Goal: Information Seeking & Learning: Learn about a topic

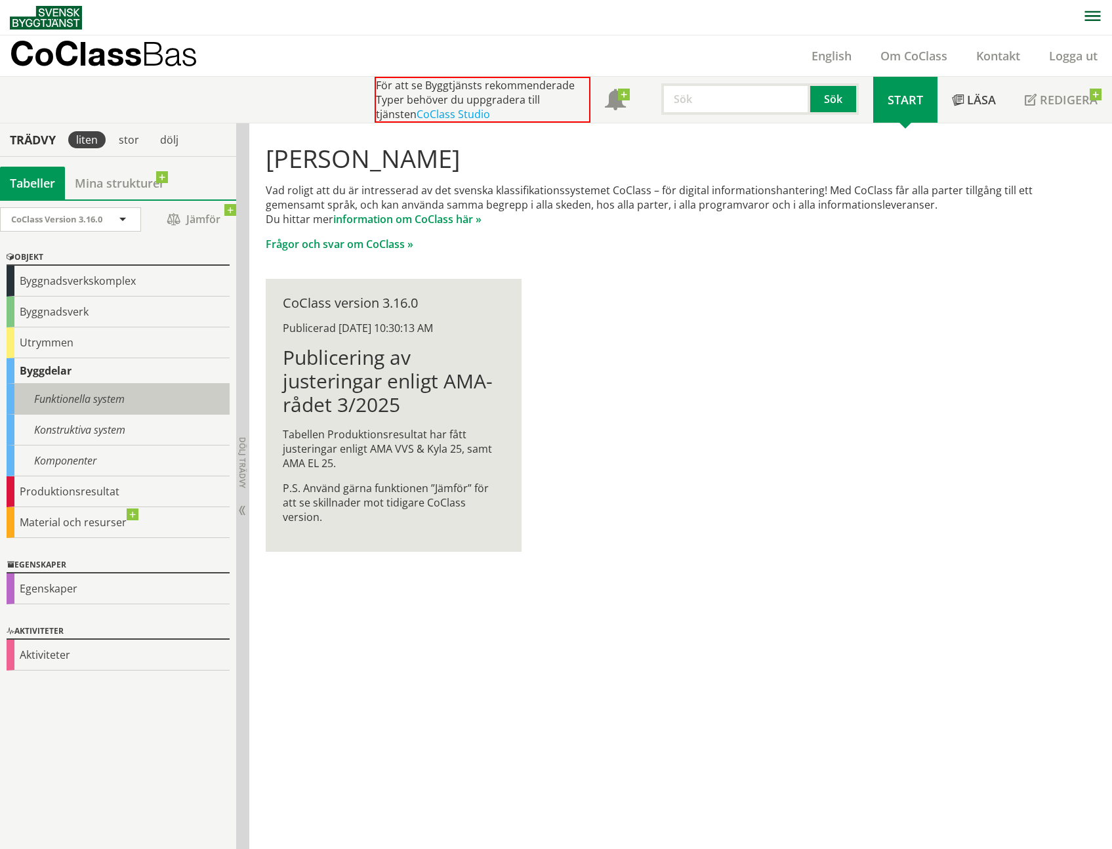
click at [75, 399] on div "Funktionella system" at bounding box center [118, 399] width 223 height 31
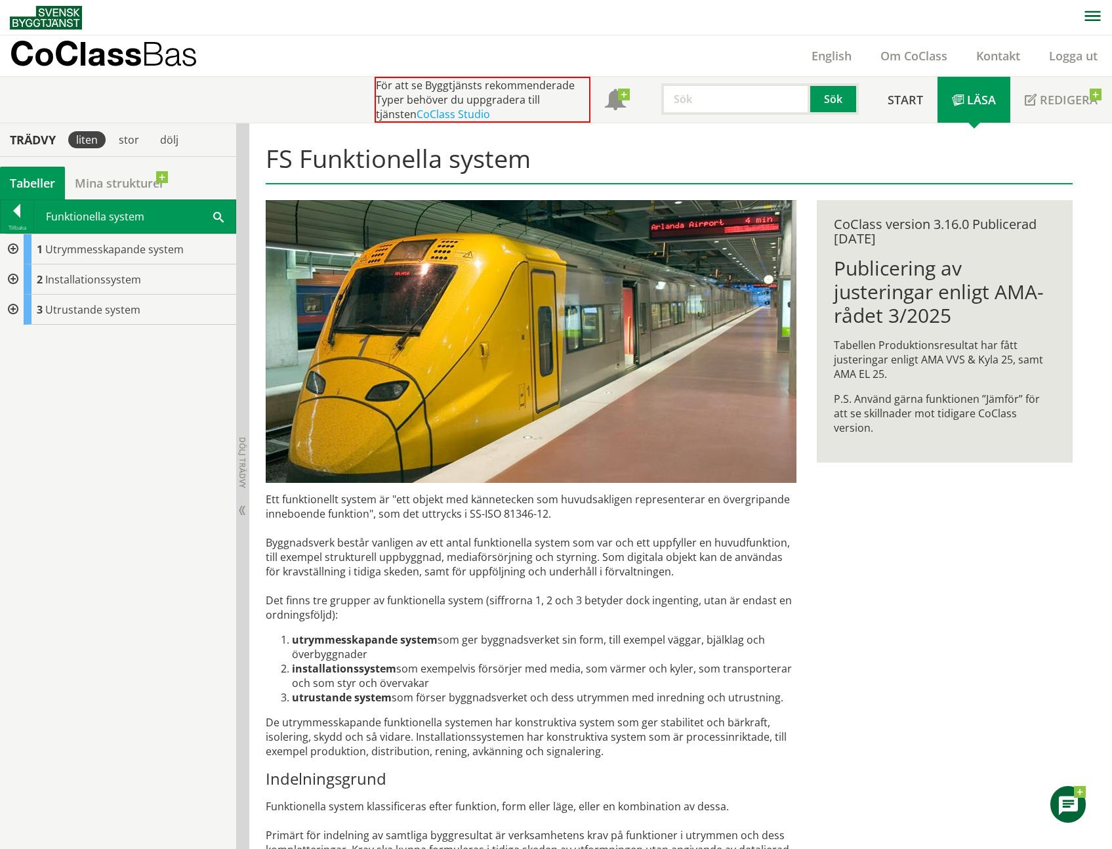
click at [14, 247] on div at bounding box center [12, 249] width 24 height 30
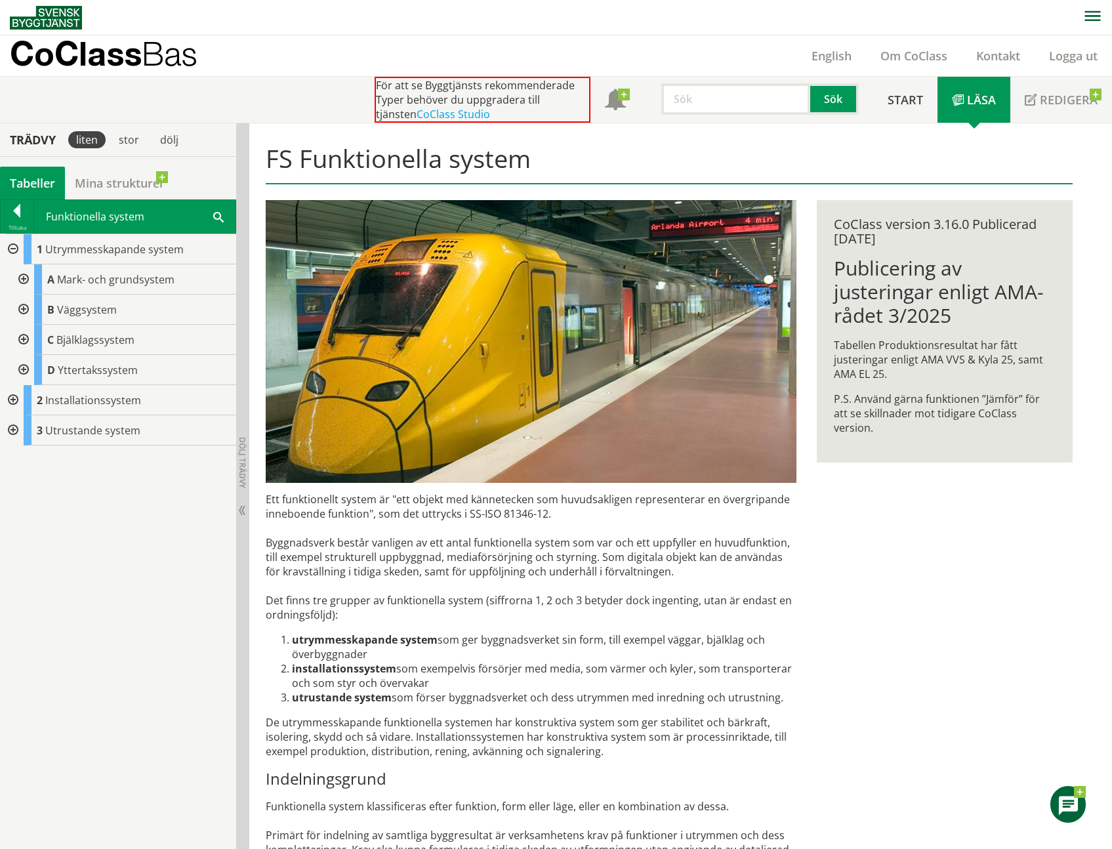
click at [27, 278] on div at bounding box center [22, 279] width 24 height 30
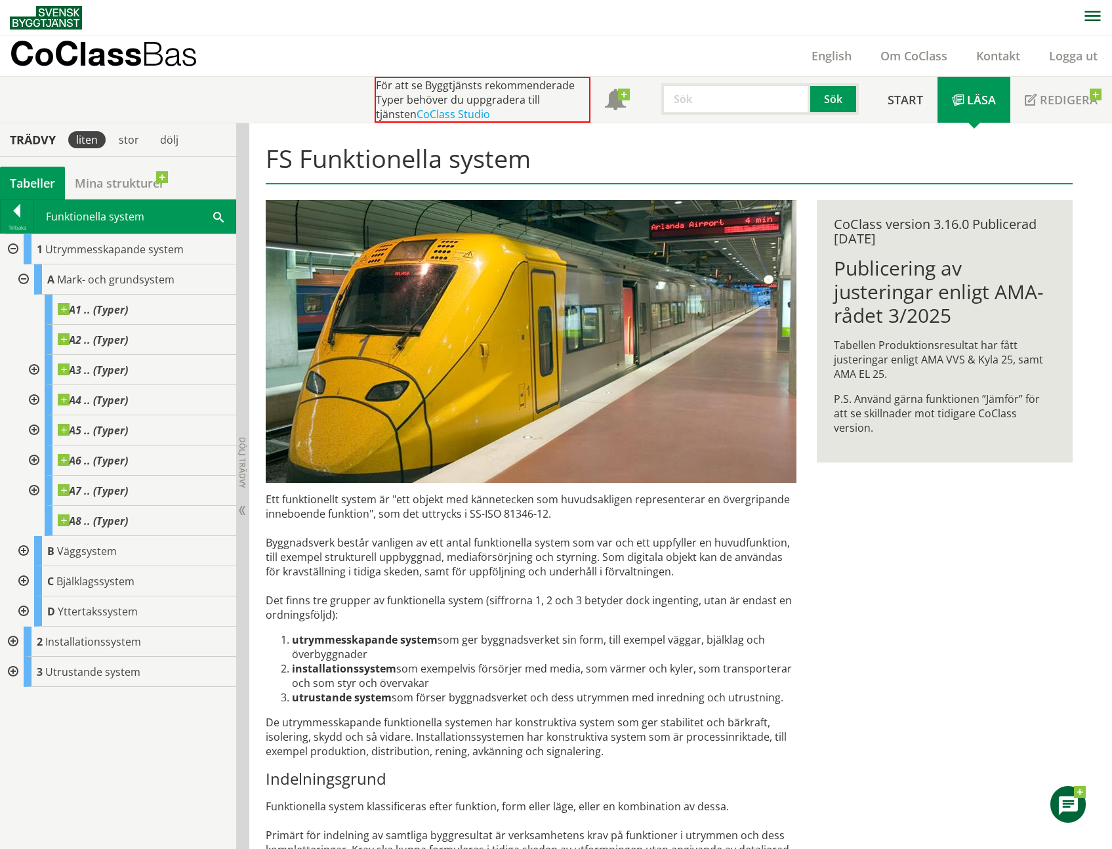
click at [26, 280] on div at bounding box center [22, 279] width 24 height 30
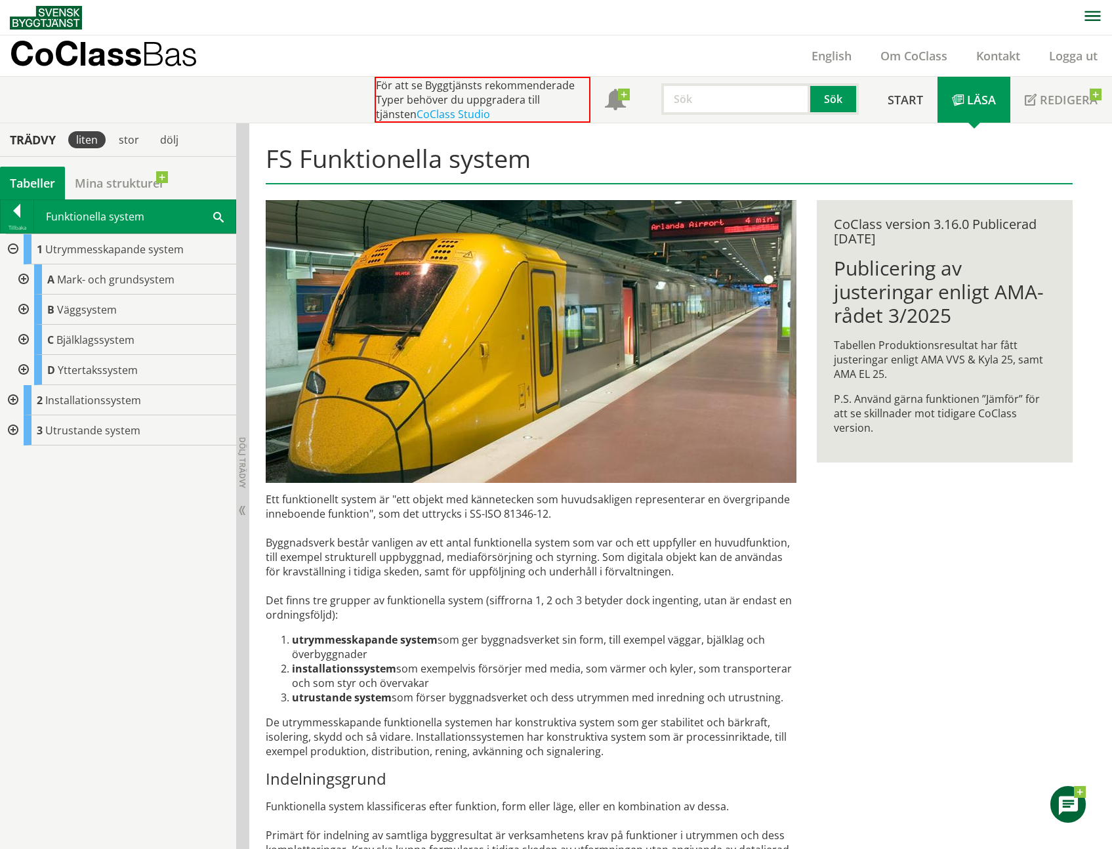
click at [10, 401] on div at bounding box center [12, 400] width 24 height 30
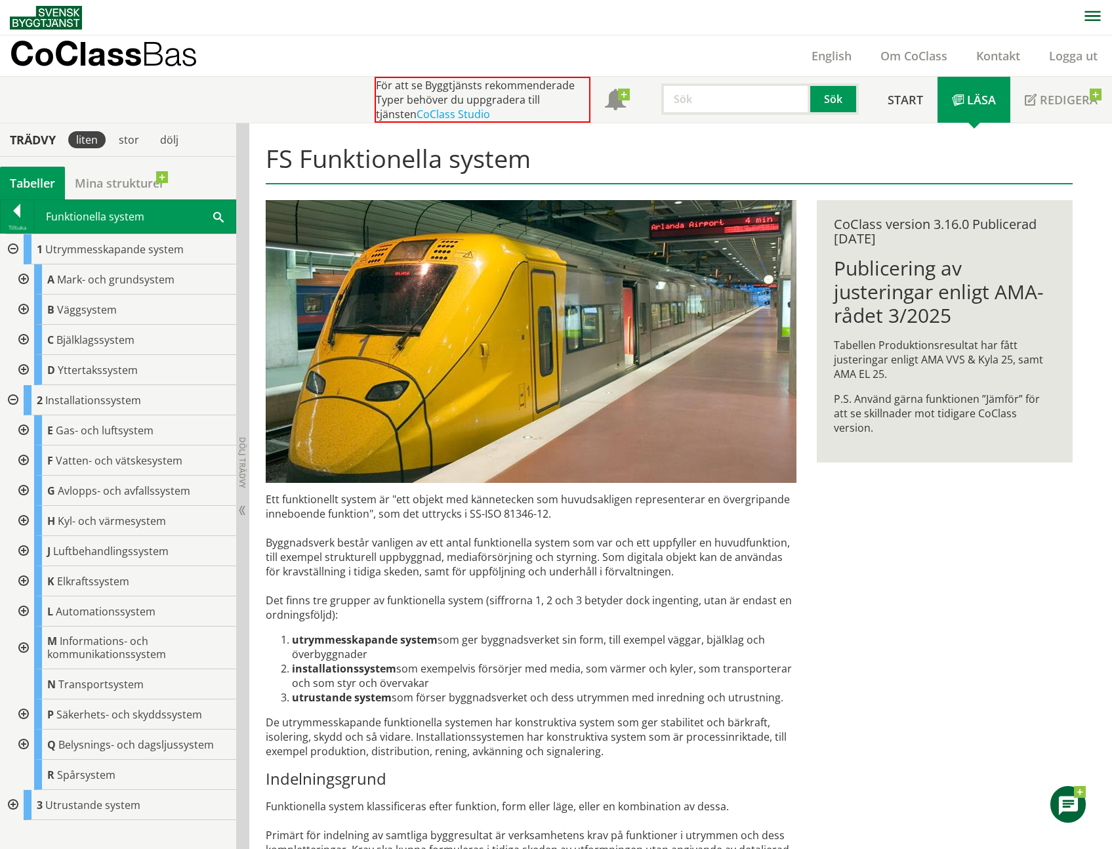
click at [21, 489] on div at bounding box center [22, 490] width 24 height 30
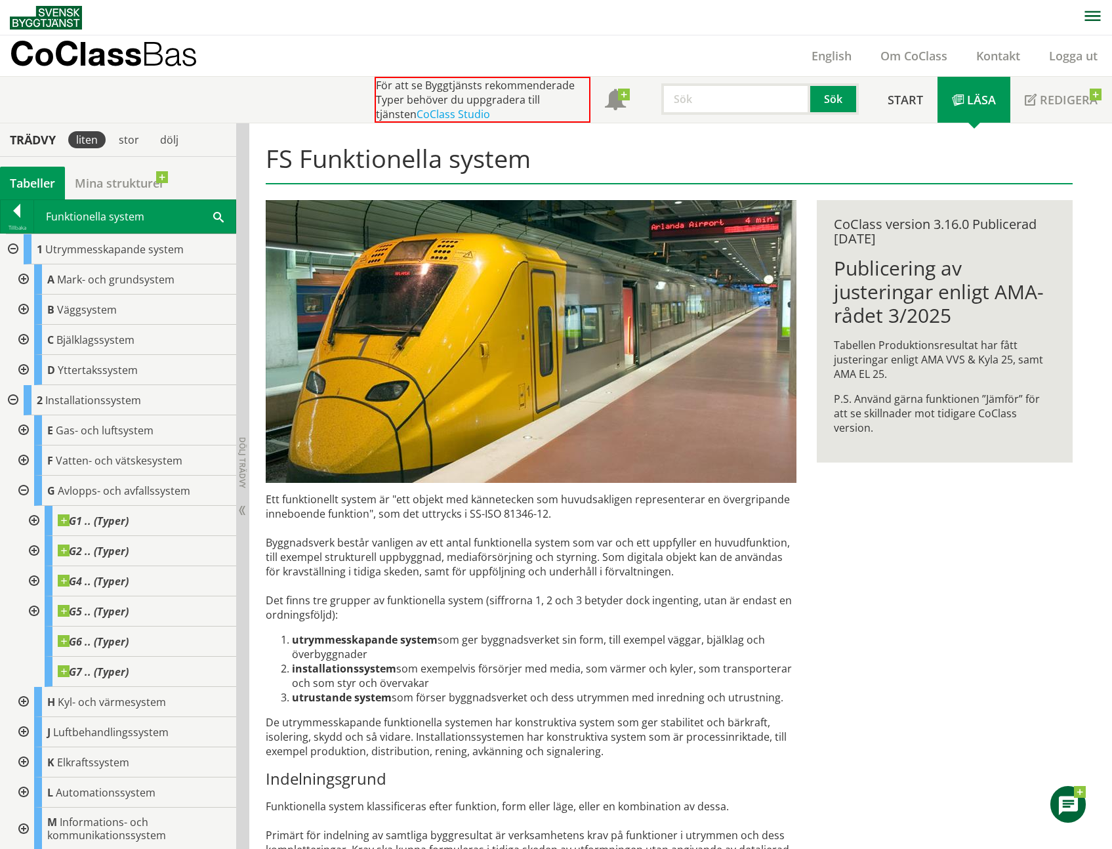
click at [38, 520] on div at bounding box center [33, 521] width 24 height 30
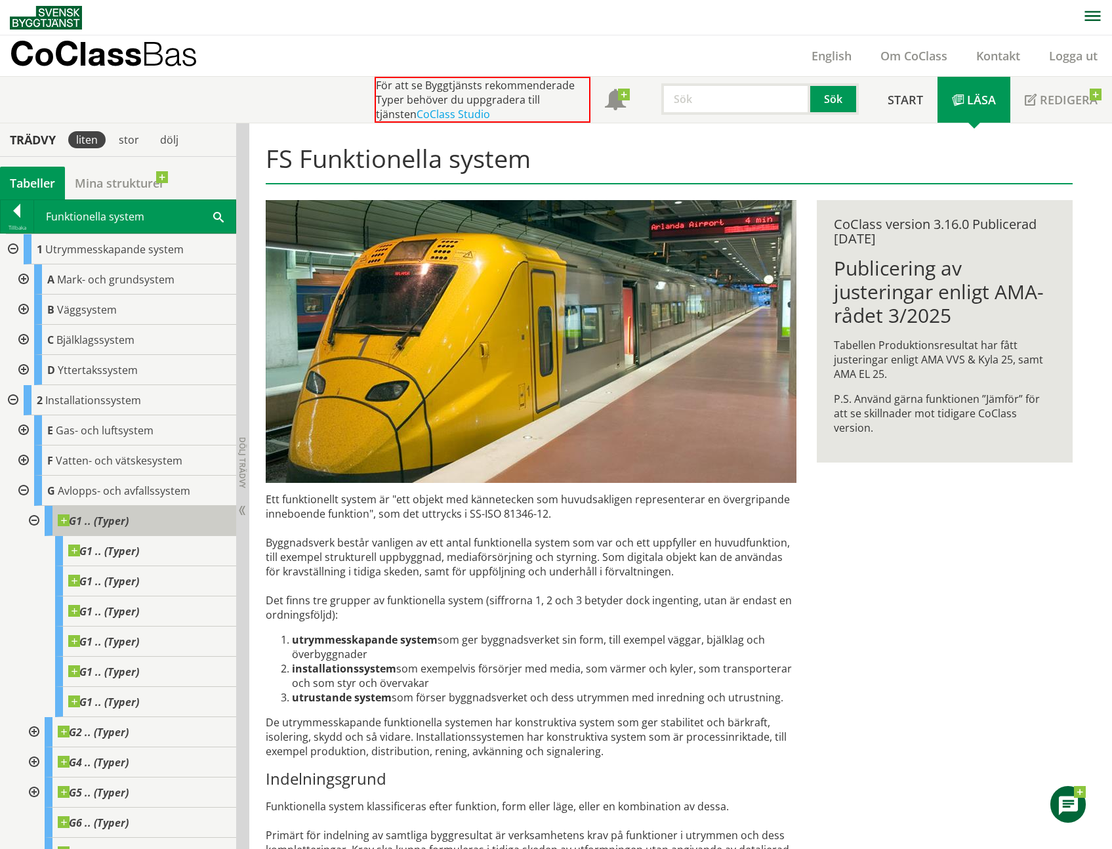
click at [129, 514] on span at bounding box center [129, 514] width 0 height 0
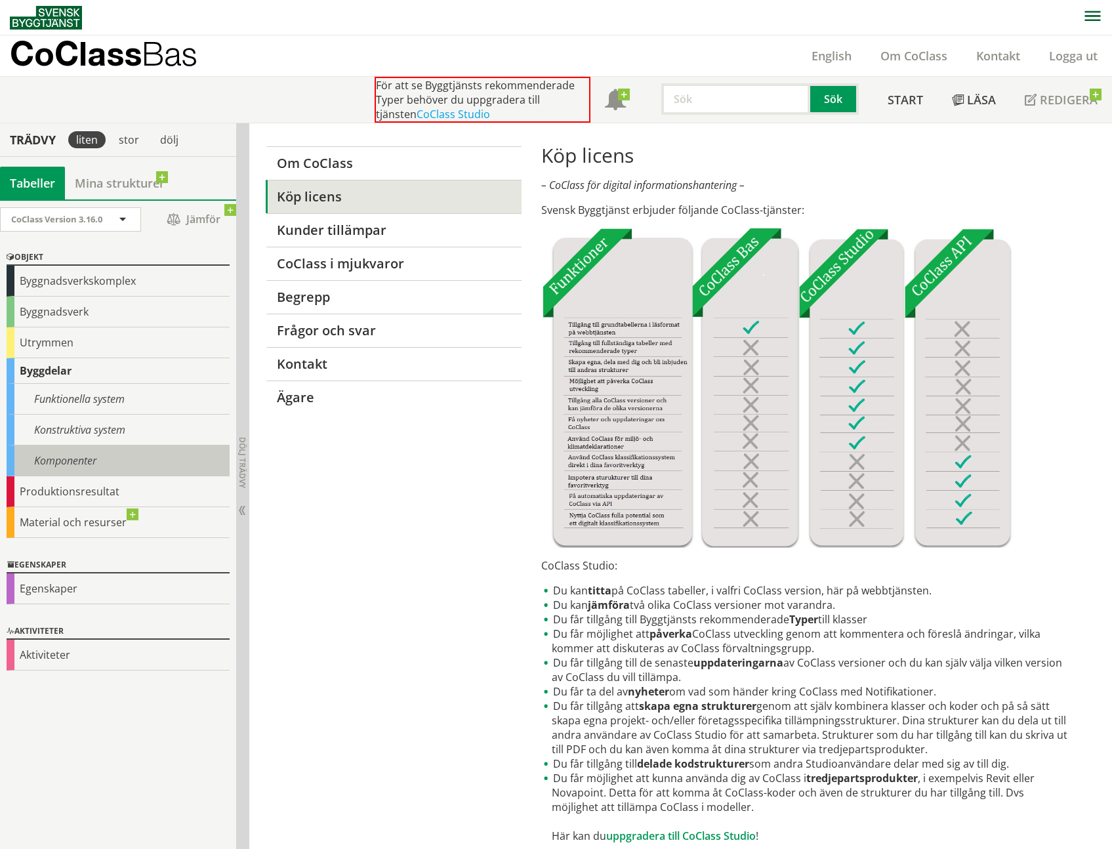
click at [92, 462] on div "Komponenter" at bounding box center [118, 460] width 223 height 31
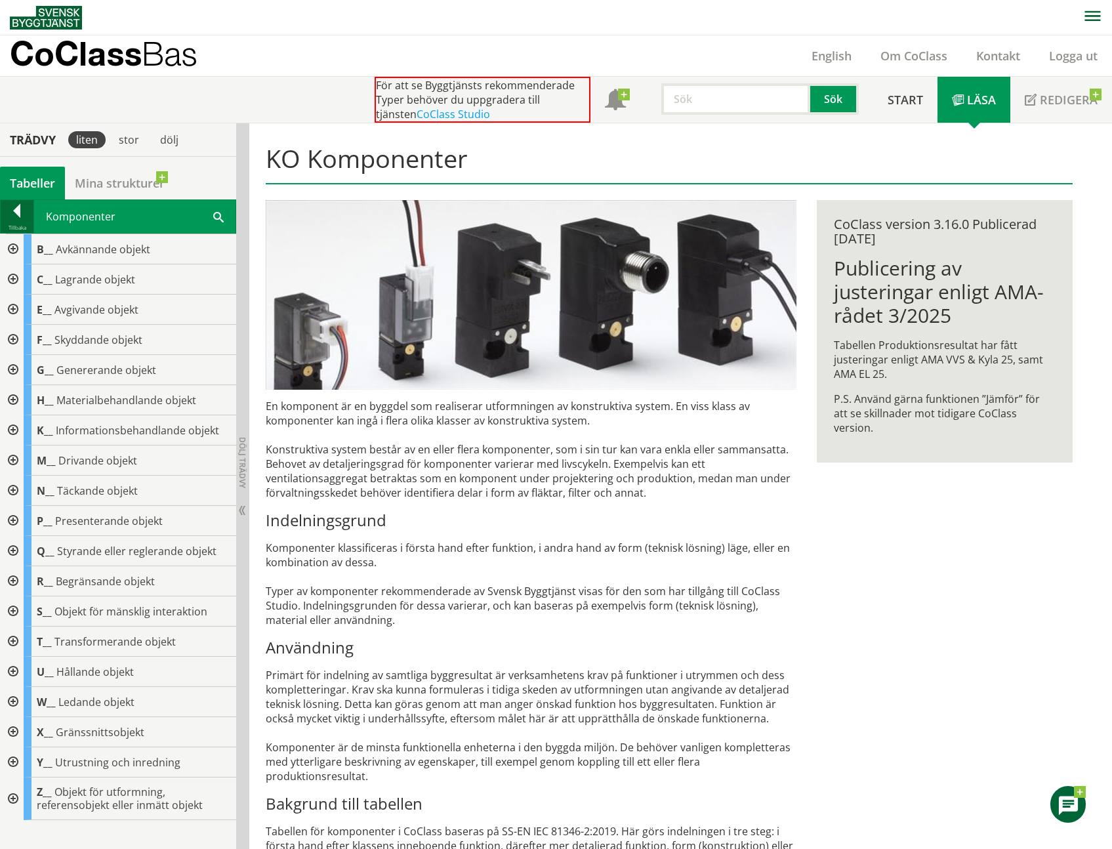
click at [9, 217] on div at bounding box center [17, 213] width 33 height 18
